Goal: Transaction & Acquisition: Obtain resource

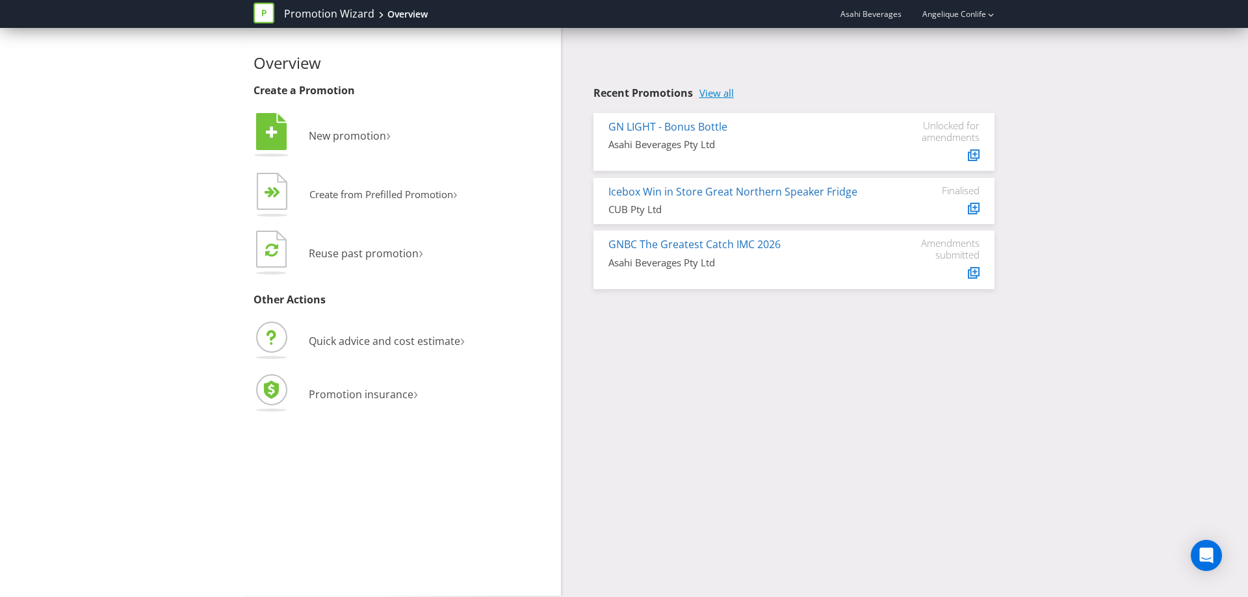
click at [721, 91] on link "View all" at bounding box center [716, 93] width 34 height 11
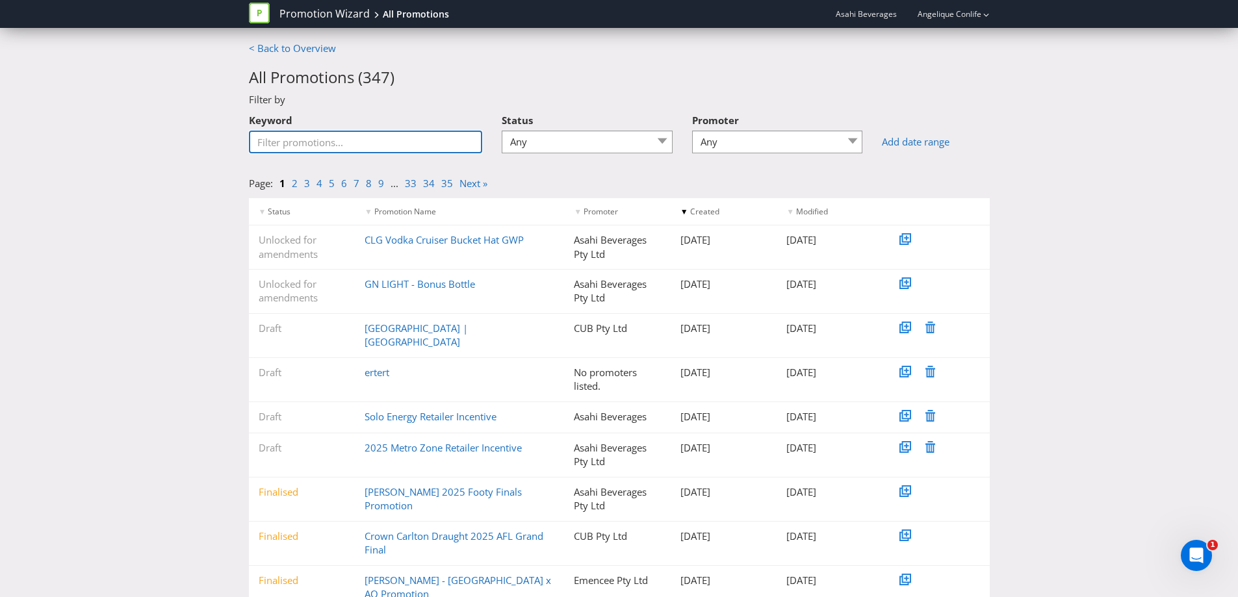
click at [396, 140] on input "Keyword" at bounding box center [366, 142] width 234 height 23
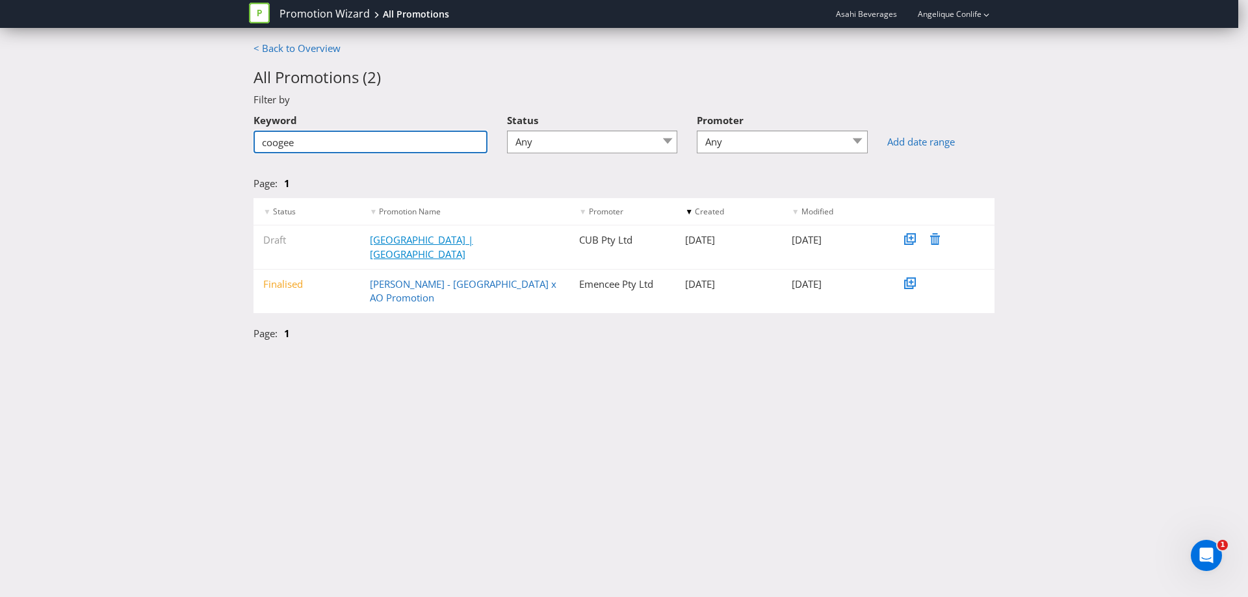
type input "coogee"
click at [426, 240] on link "[GEOGRAPHIC_DATA] | [GEOGRAPHIC_DATA]" at bounding box center [421, 246] width 103 height 27
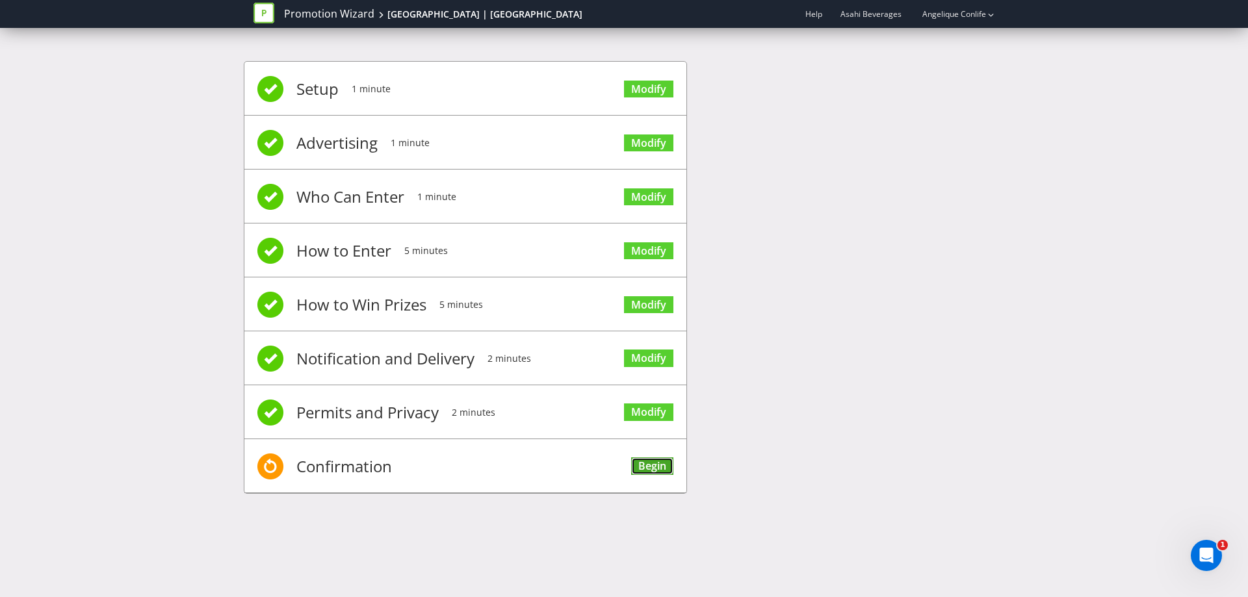
click at [649, 465] on link "Begin" at bounding box center [652, 467] width 42 height 18
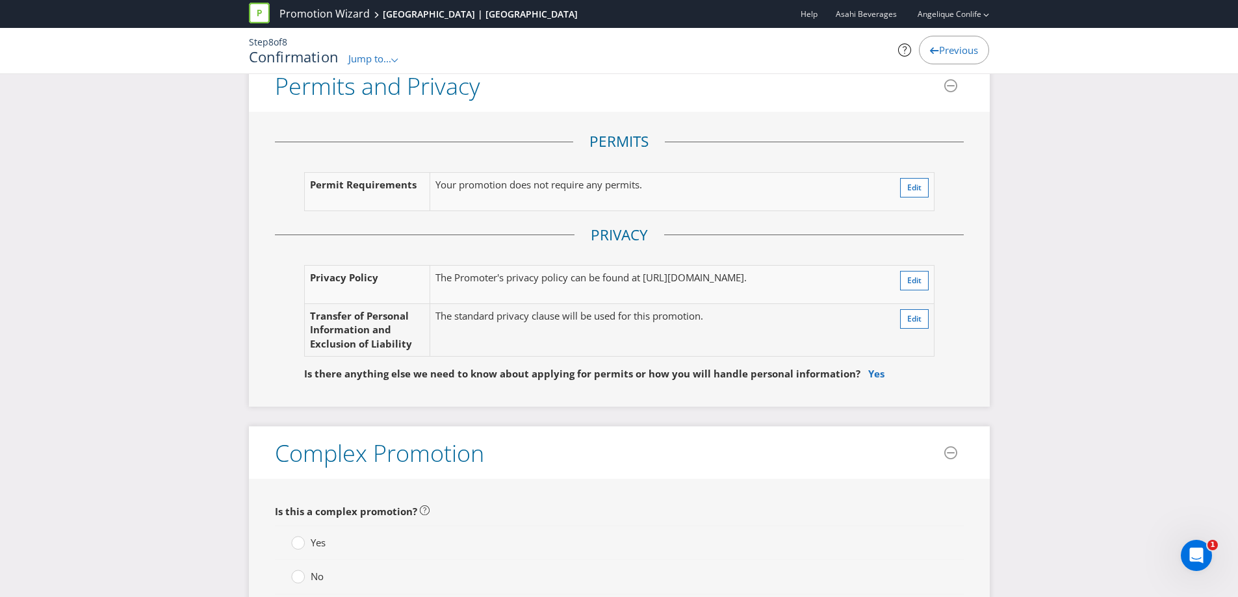
scroll to position [2730, 0]
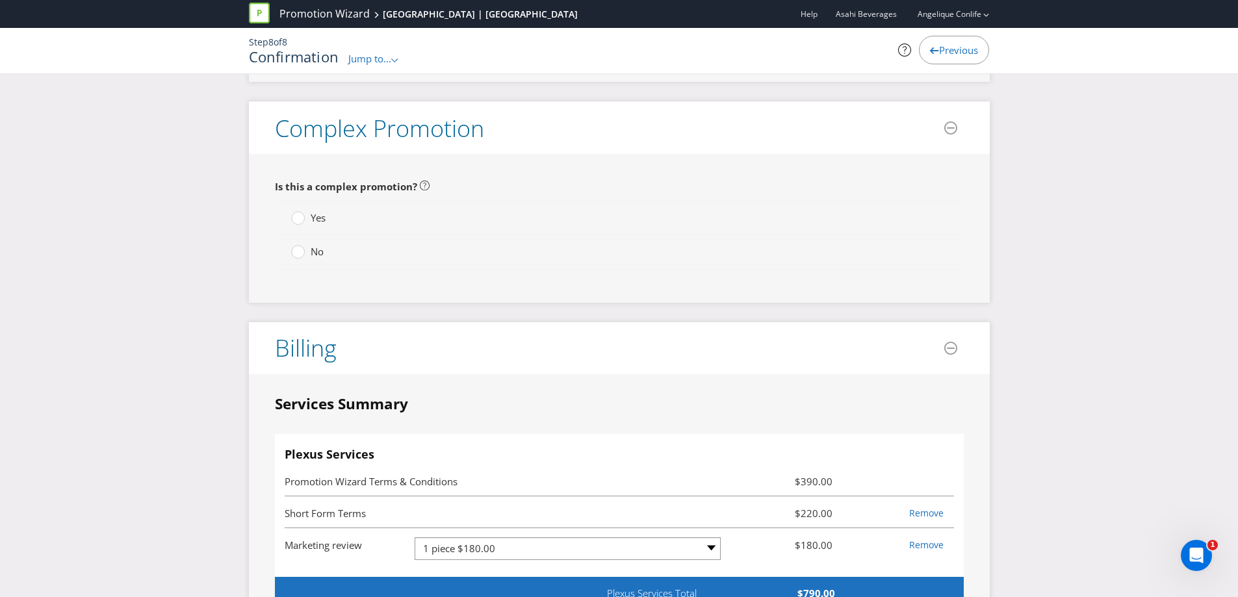
click at [305, 253] on label "No" at bounding box center [308, 252] width 35 height 14
click at [0, 0] on input "No" at bounding box center [0, 0] width 0 height 0
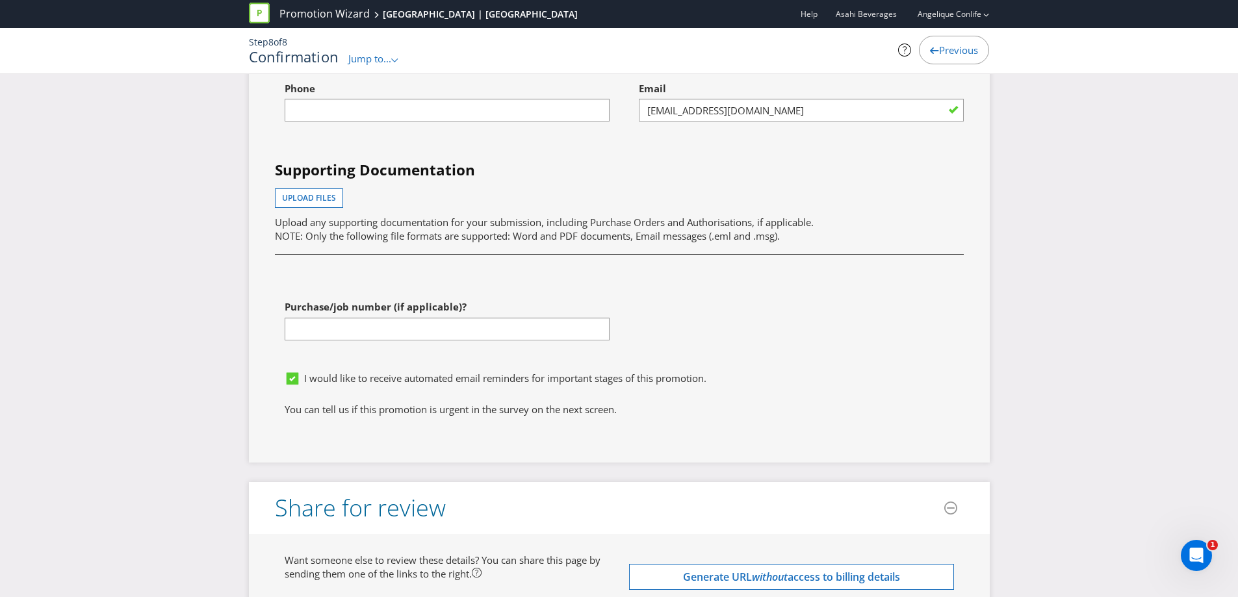
scroll to position [3992, 0]
